Goal: Task Accomplishment & Management: Use online tool/utility

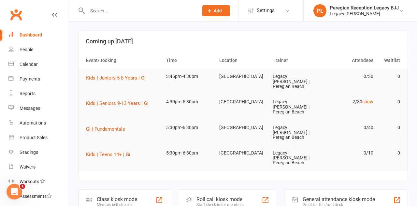
click at [369, 99] on link "show" at bounding box center [367, 101] width 11 height 5
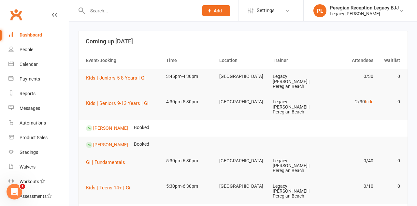
click at [370, 99] on link "hide" at bounding box center [369, 101] width 8 height 5
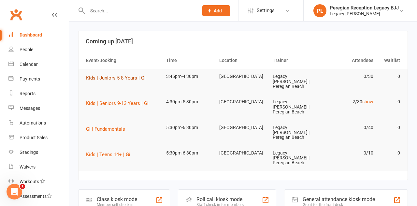
click at [122, 81] on button "Kids | Juniors 5-8 Years | Gi" at bounding box center [118, 78] width 64 height 8
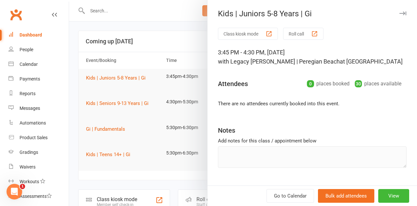
click at [256, 36] on button "Class kiosk mode" at bounding box center [248, 34] width 60 height 12
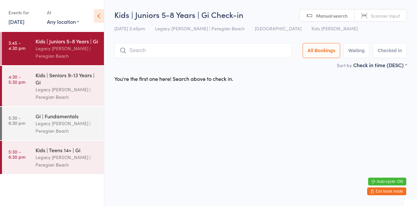
click at [63, 86] on div "Legacy [PERSON_NAME] | Peregian Beach" at bounding box center [67, 93] width 63 height 15
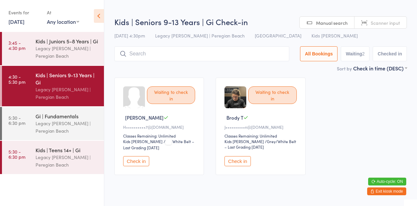
click at [223, 78] on div "Waiting to check in Brody T J••••••••••n@hotmail.com Classes Remaining: Unlimit…" at bounding box center [261, 126] width 90 height 97
click at [63, 50] on div "Legacy [PERSON_NAME] | Peregian Beach" at bounding box center [67, 52] width 63 height 15
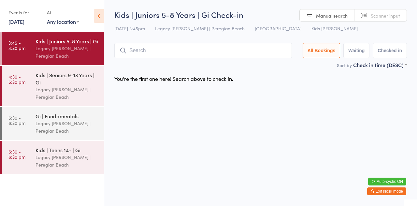
click at [268, 14] on h2 "Kids | Juniors 5-8 Years | Gi Check-in" at bounding box center [260, 14] width 292 height 11
click at [64, 87] on div "Legacy [PERSON_NAME] | Peregian Beach" at bounding box center [67, 93] width 63 height 15
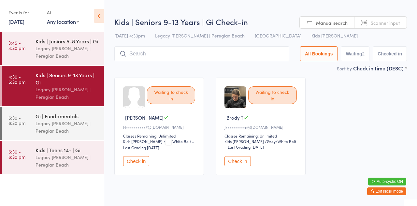
click at [23, 22] on link "14 Oct, 2025" at bounding box center [16, 21] width 16 height 7
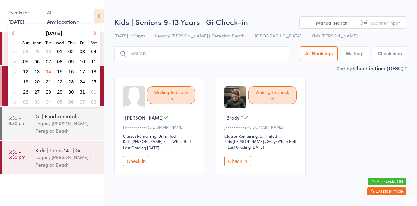
click at [49, 76] on button "14" at bounding box center [48, 71] width 10 height 9
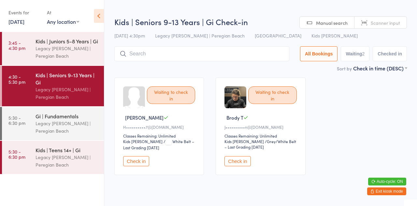
click at [66, 46] on div "Legacy [PERSON_NAME] | Peregian Beach" at bounding box center [67, 52] width 63 height 15
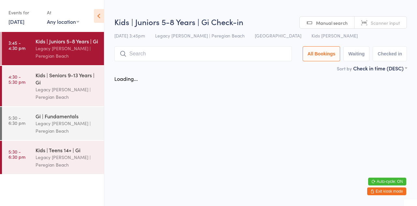
click at [241, 66] on div "Sort by Check in time (DESC) First name (ASC) First name (DESC) Last name (ASC)…" at bounding box center [260, 67] width 292 height 7
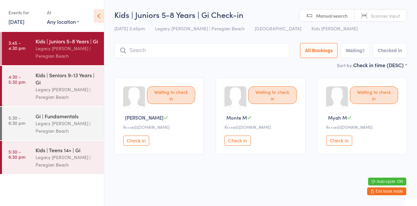
click at [236, 52] on input "search" at bounding box center [201, 50] width 175 height 15
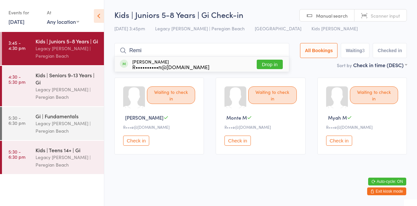
type input "Remi"
click at [214, 65] on div "Remi Tonkin R••••••••••n@hotmail.com Drop in" at bounding box center [202, 64] width 174 height 15
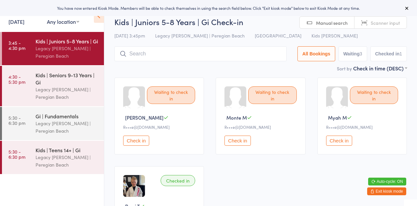
click at [264, 54] on input "search" at bounding box center [200, 53] width 172 height 15
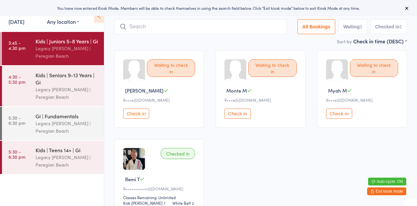
scroll to position [47, 0]
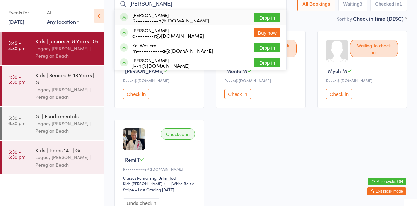
type input "Kai"
click at [203, 20] on div "Kai Tonkin R••••••••••n@hotmail.com Drop in" at bounding box center [201, 17] width 172 height 15
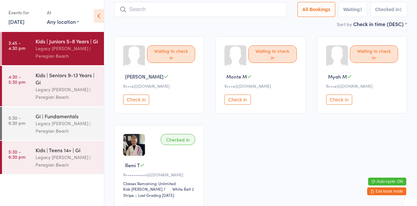
scroll to position [1, 0]
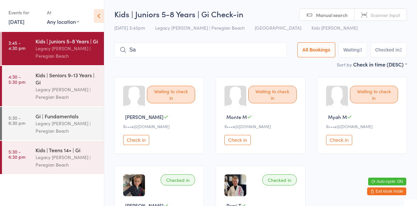
type input "S"
type input "A"
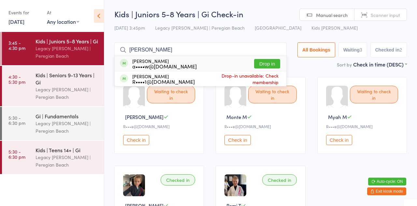
type input "Rowan mc"
click at [273, 64] on button "Drop in" at bounding box center [267, 63] width 26 height 9
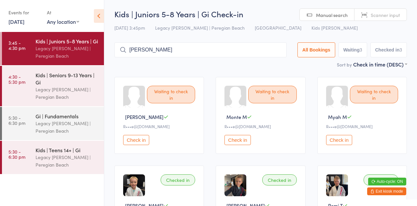
type input "Robertson"
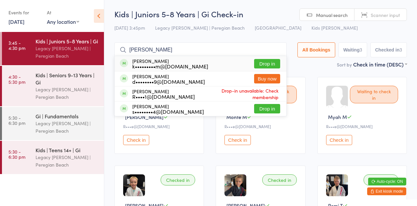
click at [272, 67] on button "Drop in" at bounding box center [267, 63] width 26 height 9
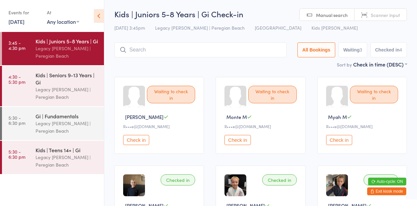
click at [69, 85] on div "Kids | Seniors 9-13 Years | Gi" at bounding box center [67, 78] width 63 height 14
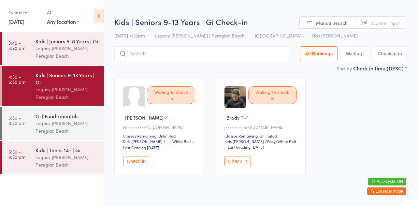
click at [188, 70] on div "Sort by Check in time (DESC) First name (ASC) First name (DESC) Last name (ASC)…" at bounding box center [260, 67] width 292 height 7
click at [233, 55] on input "search" at bounding box center [201, 53] width 175 height 15
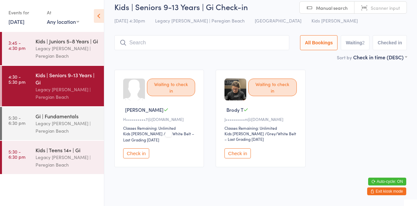
scroll to position [14, 0]
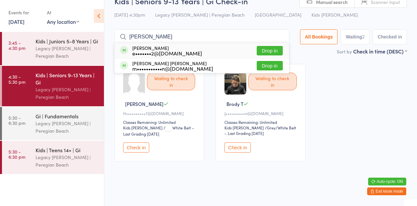
type input "Finn"
click at [275, 52] on button "Drop in" at bounding box center [270, 50] width 26 height 9
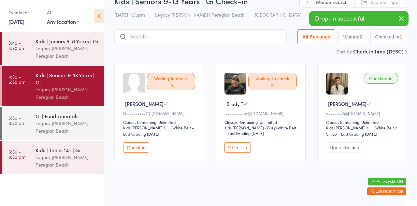
click at [334, 54] on div "Sort by Check in time (DESC) First name (ASC) First name (DESC) Last name (ASC)…" at bounding box center [260, 51] width 292 height 7
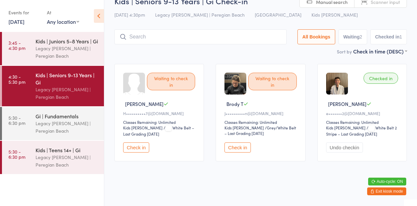
click at [13, 120] on time "5:30 - 6:30 pm" at bounding box center [16, 120] width 17 height 10
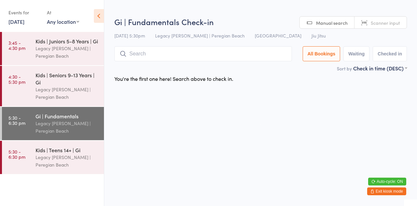
click at [70, 86] on div "Legacy [PERSON_NAME] | Peregian Beach" at bounding box center [67, 93] width 63 height 15
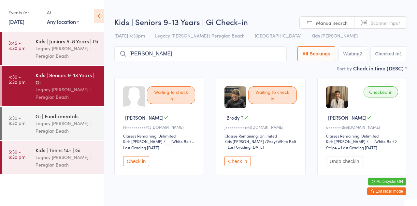
type input "Kerin"
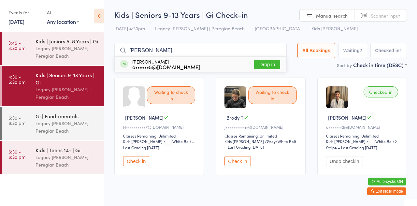
click at [270, 68] on button "Drop in" at bounding box center [267, 64] width 26 height 9
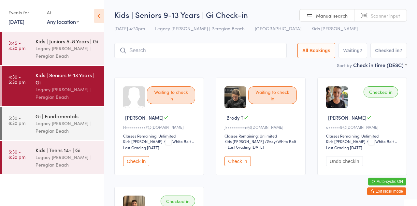
click at [233, 50] on input "search" at bounding box center [200, 50] width 172 height 15
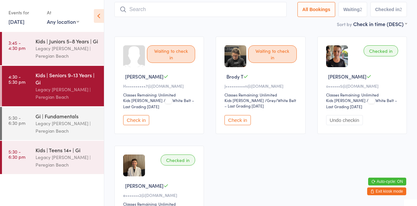
scroll to position [43, 0]
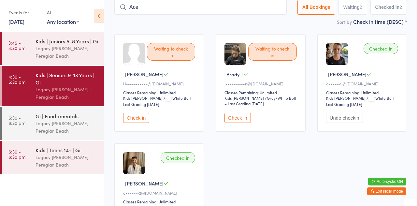
type input "Ace"
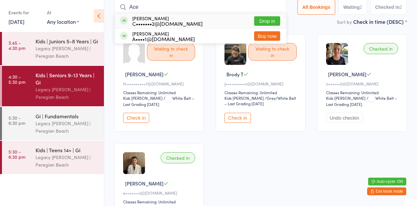
click at [274, 19] on button "Drop in" at bounding box center [267, 20] width 26 height 9
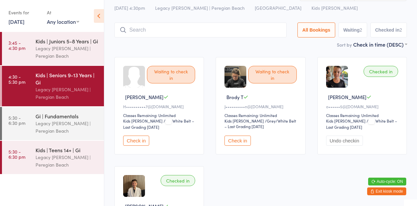
scroll to position [1, 0]
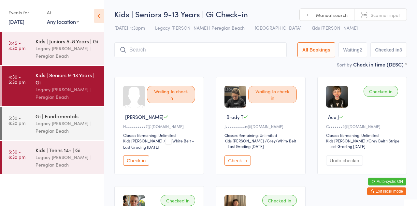
click at [68, 49] on div "Legacy [PERSON_NAME] | Peregian Beach" at bounding box center [67, 52] width 63 height 15
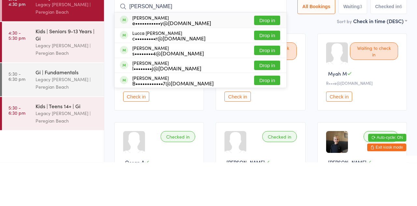
type input "Luca godo"
click at [274, 126] on button "Drop in" at bounding box center [267, 124] width 26 height 9
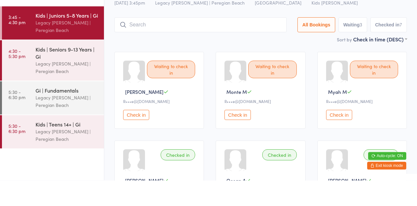
click at [74, 91] on div "Legacy [PERSON_NAME] | Peregian Beach" at bounding box center [67, 93] width 63 height 15
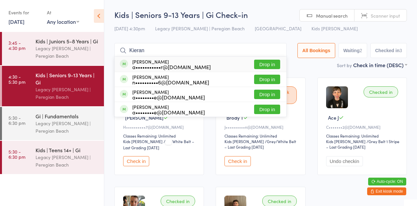
type input "Kieran"
click at [275, 83] on button "Drop in" at bounding box center [267, 79] width 26 height 9
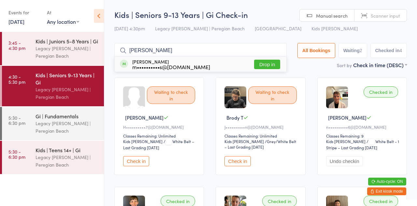
type input "Sebastian"
click at [265, 63] on button "Drop in" at bounding box center [267, 64] width 26 height 9
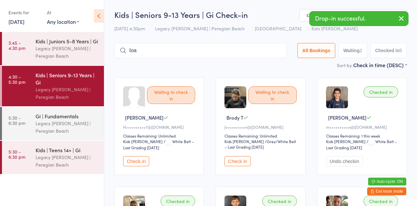
type input "Ioan"
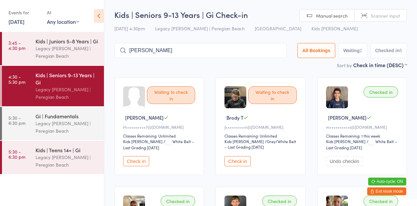
click at [64, 85] on div "Kids | Seniors 9-13 Years | Gi" at bounding box center [67, 78] width 63 height 14
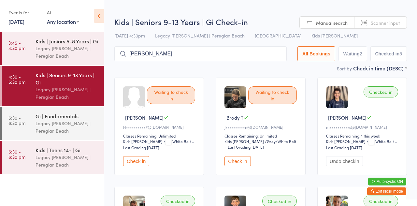
type input "Ioan"
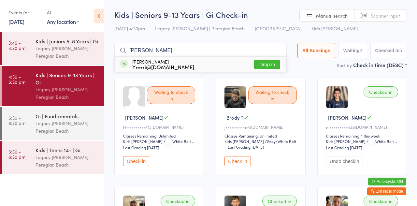
click at [272, 66] on button "Drop in" at bounding box center [267, 64] width 26 height 9
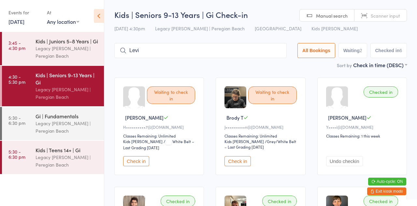
type input "Levi"
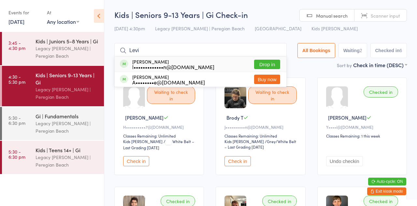
click at [266, 69] on button "Drop in" at bounding box center [267, 64] width 26 height 9
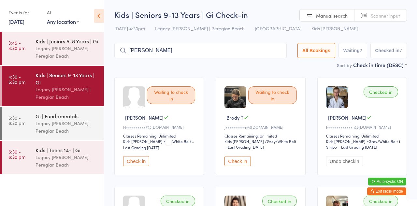
type input "Axel"
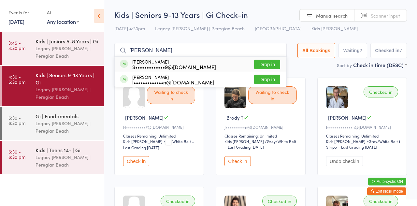
click at [274, 81] on button "Drop in" at bounding box center [267, 79] width 26 height 9
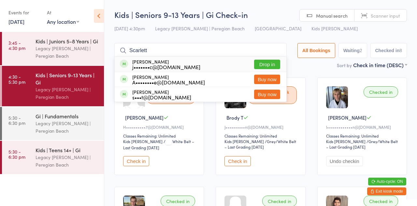
type input "Scarlett"
click at [278, 66] on button "Drop in" at bounding box center [267, 64] width 26 height 9
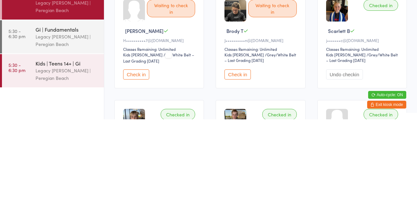
click at [241, 163] on button "Check in" at bounding box center [237, 161] width 26 height 10
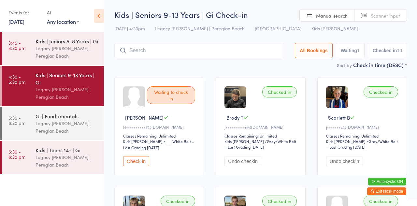
click at [163, 48] on input "search" at bounding box center [199, 50] width 170 height 15
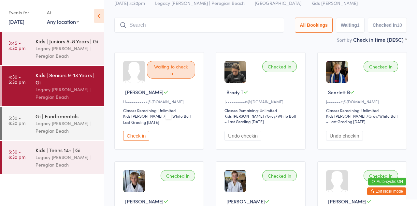
scroll to position [43, 0]
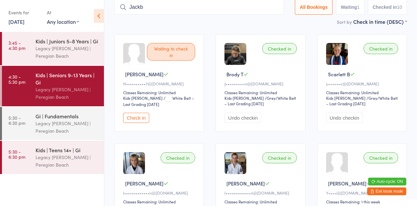
type input "Jackb"
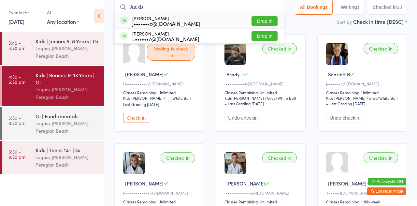
click at [274, 19] on button "Drop in" at bounding box center [264, 20] width 26 height 9
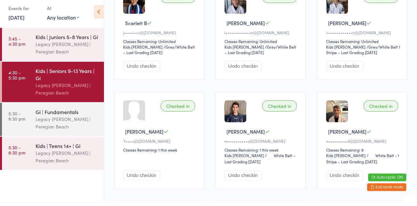
scroll to position [199, 0]
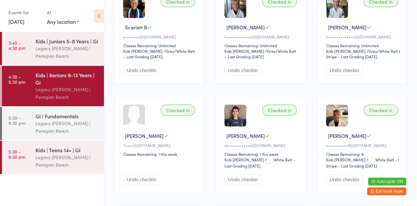
click at [406, 96] on div "Checked in Kieran G n••••••••••6@hotmail.com Classes Remaining: 9 Kids Jiu Jits…" at bounding box center [362, 144] width 90 height 97
click at [67, 121] on div "Legacy [PERSON_NAME] | Peregian Beach" at bounding box center [67, 127] width 63 height 15
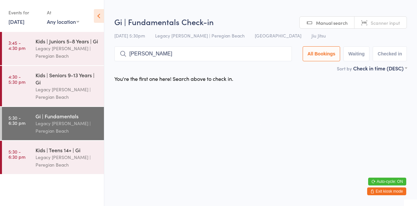
type input "Andy"
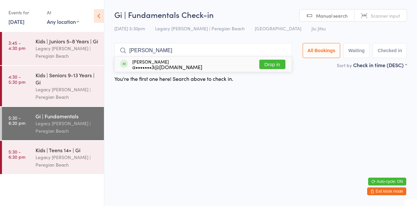
click at [278, 69] on button "Drop in" at bounding box center [272, 64] width 26 height 9
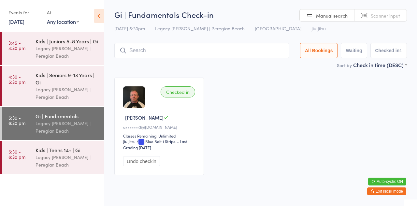
click at [284, 91] on div "Checked in Andy J a•••••••3@googlemail.com Classes Remaining: Unlimited Jiu Jit…" at bounding box center [260, 126] width 304 height 109
click at [188, 52] on input "search" at bounding box center [201, 50] width 175 height 15
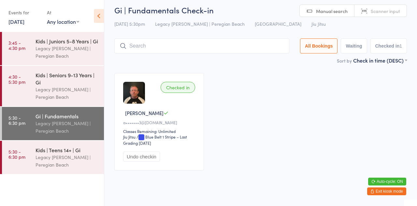
scroll to position [14, 0]
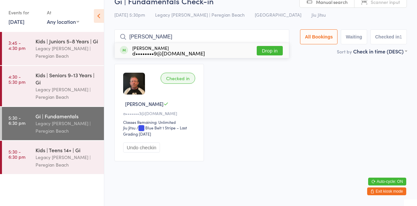
type input "David"
click at [278, 52] on button "Drop in" at bounding box center [270, 50] width 26 height 9
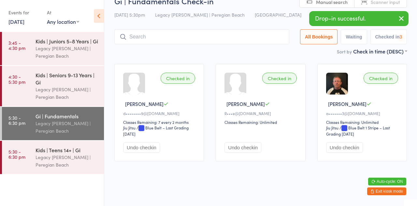
click at [248, 53] on div "Sort by Check in time (DESC) First name (ASC) First name (DESC) Last name (ASC)…" at bounding box center [260, 51] width 292 height 7
